Goal: Task Accomplishment & Management: Manage account settings

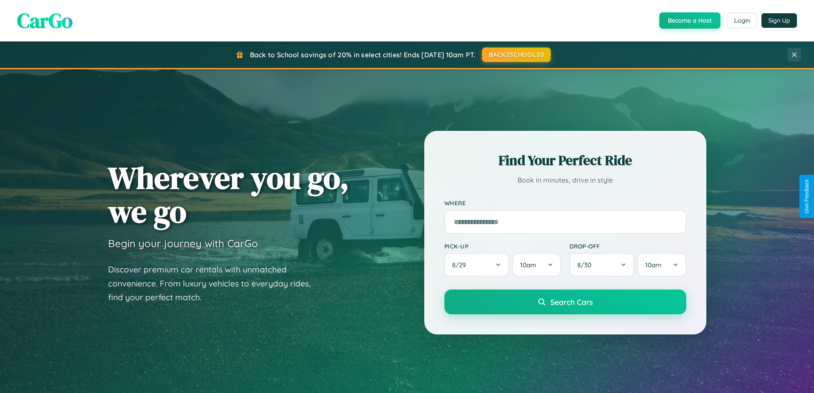
scroll to position [588, 0]
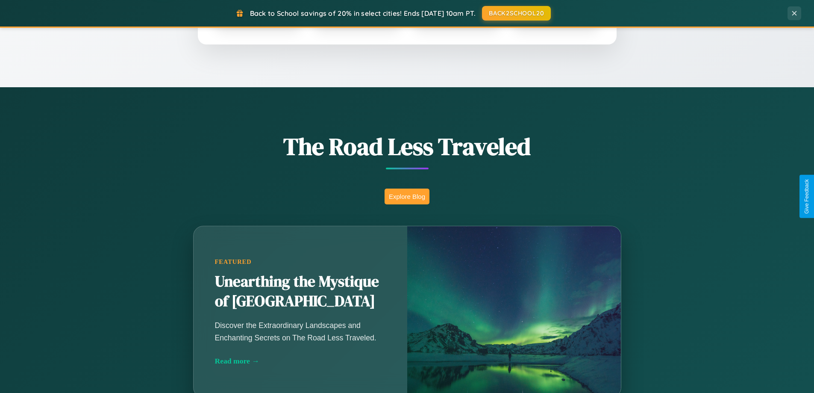
click at [407, 196] on button "Explore Blog" at bounding box center [407, 196] width 45 height 16
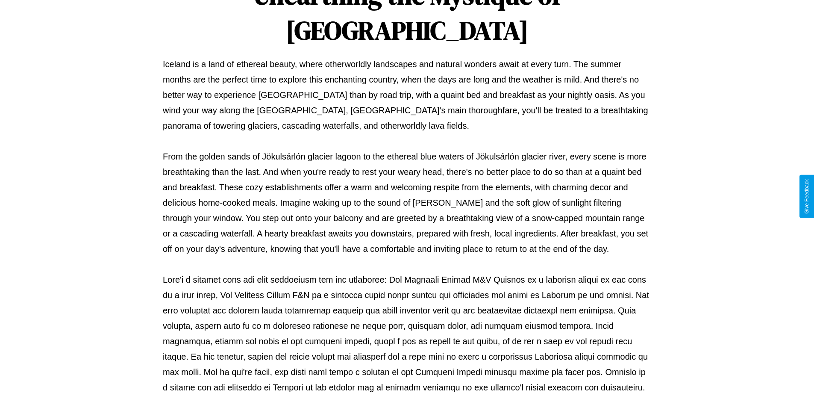
scroll to position [276, 0]
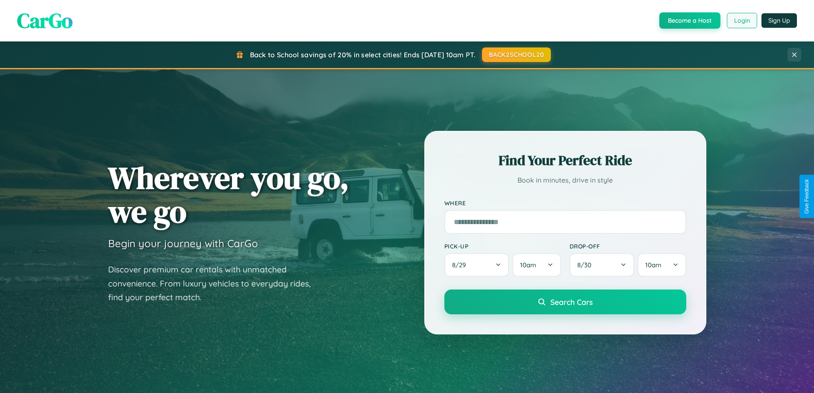
click at [741, 21] on button "Login" at bounding box center [742, 20] width 30 height 15
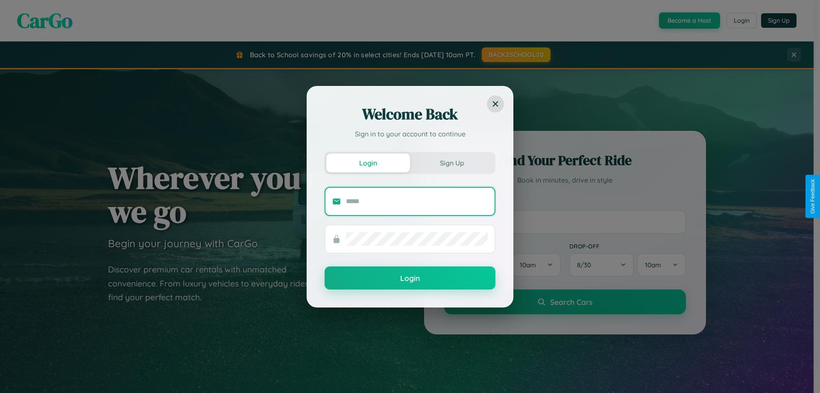
click at [417, 201] on input "text" at bounding box center [417, 201] width 142 height 14
type input "**********"
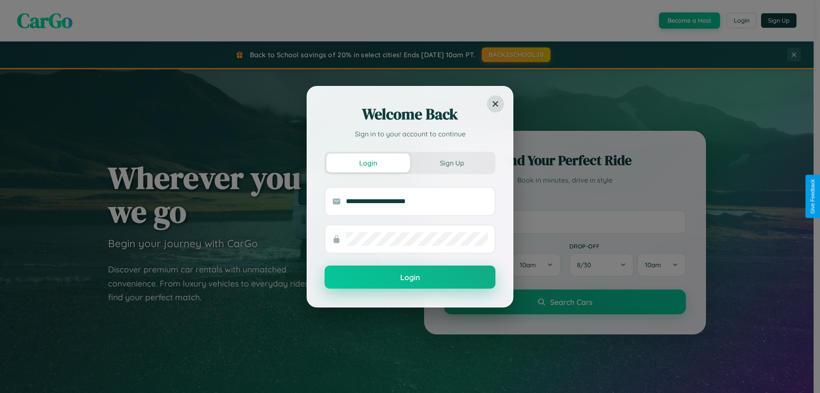
click at [410, 277] on button "Login" at bounding box center [410, 276] width 171 height 23
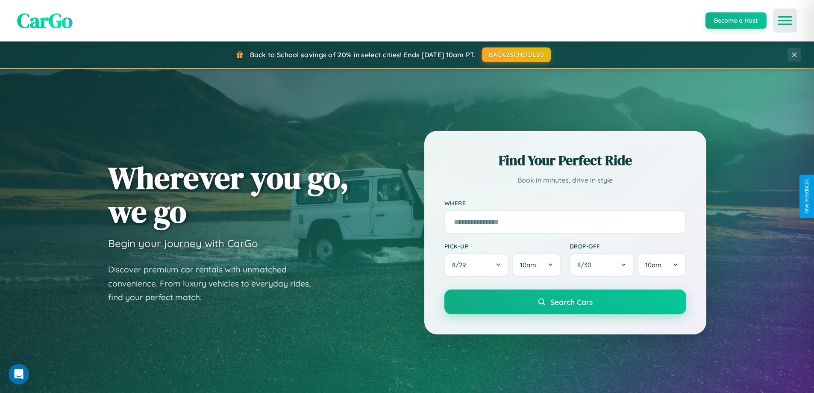
click at [785, 21] on icon "Open menu" at bounding box center [785, 21] width 12 height 8
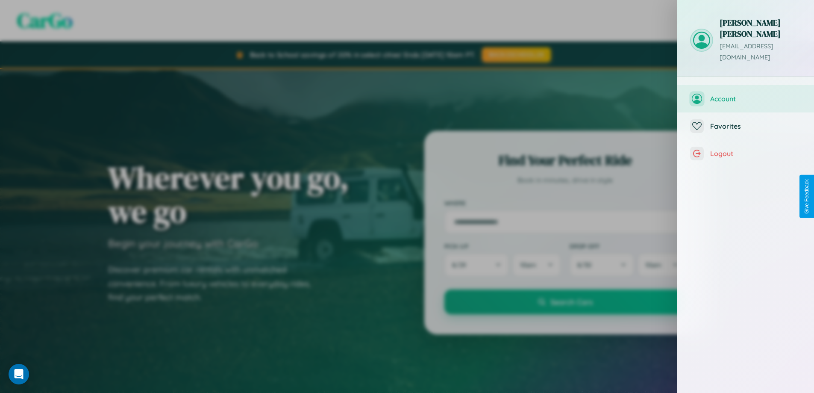
click at [746, 94] on span "Account" at bounding box center [755, 98] width 91 height 9
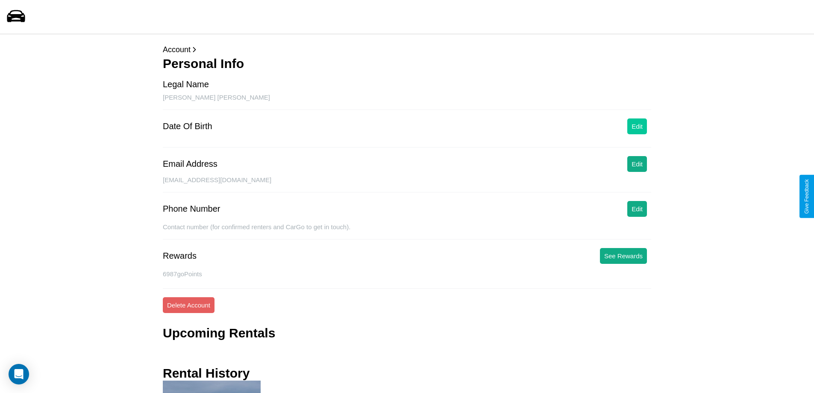
click at [637, 126] on button "Edit" at bounding box center [637, 126] width 20 height 16
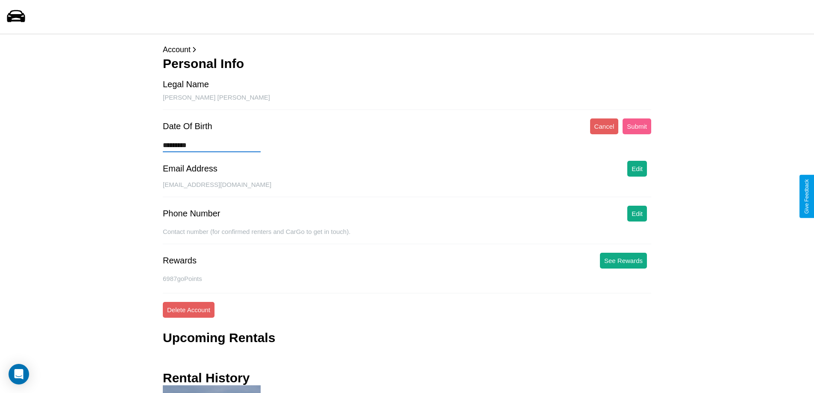
type input "**********"
